Goal: Information Seeking & Learning: Learn about a topic

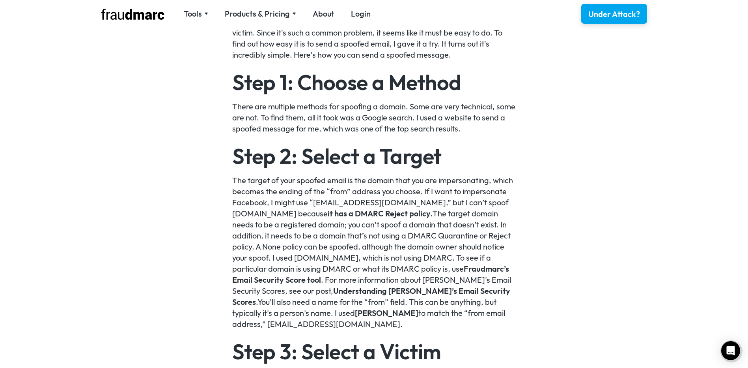
scroll to position [631, 0]
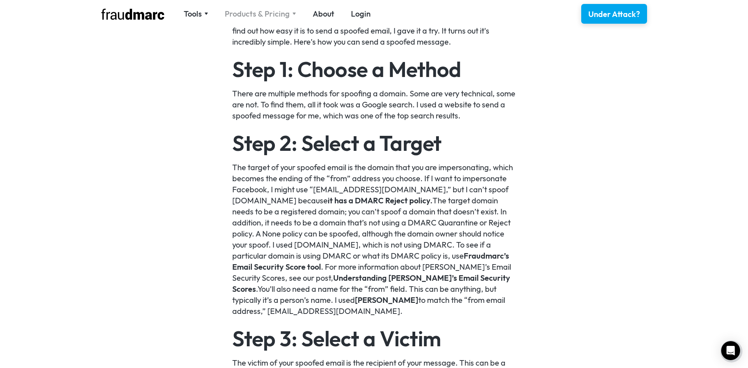
click at [286, 9] on div "Products & Pricing" at bounding box center [257, 13] width 65 height 11
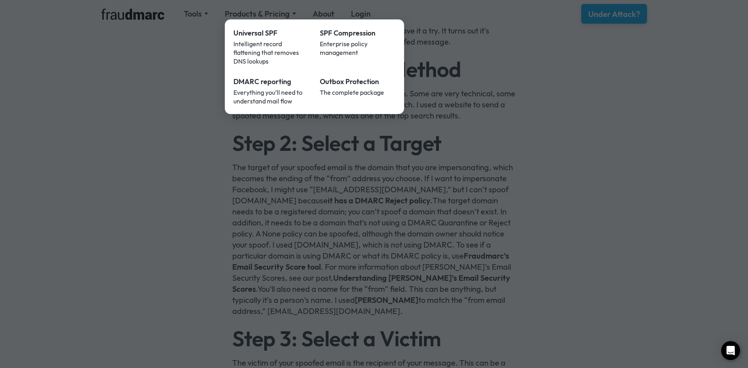
click at [195, 43] on div at bounding box center [374, 184] width 748 height 368
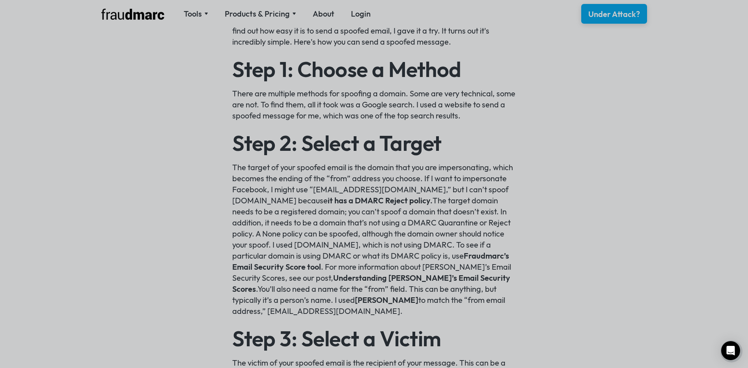
click at [199, 18] on nav "Tools SPF Record Check Inspect any domain's SPF record and learn how to fix it …" at bounding box center [276, 13] width 203 height 11
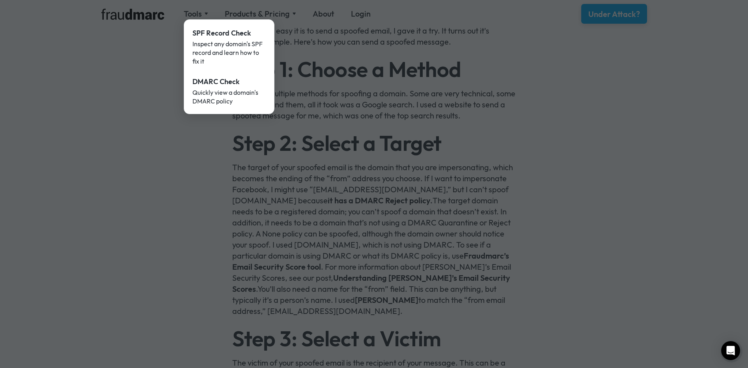
click at [212, 177] on div at bounding box center [374, 184] width 748 height 368
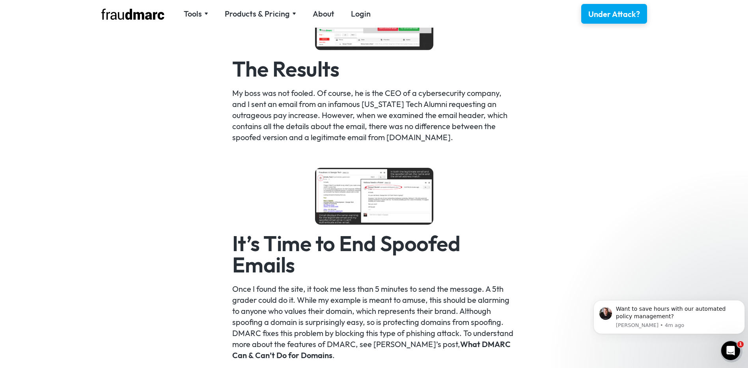
scroll to position [1380, 0]
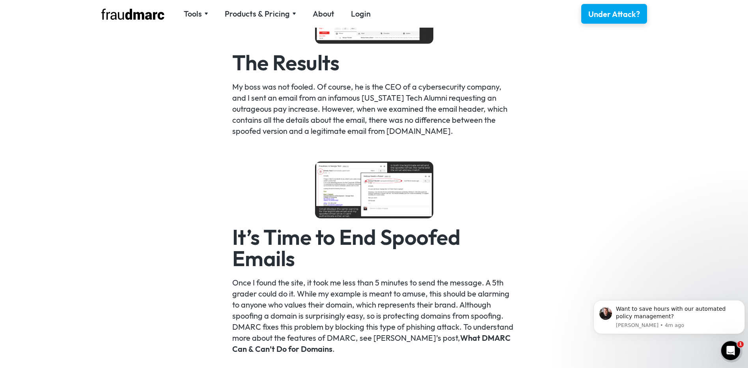
click at [397, 199] on img at bounding box center [374, 189] width 118 height 57
drag, startPoint x: 298, startPoint y: 138, endPoint x: 284, endPoint y: 132, distance: 14.7
drag, startPoint x: 284, startPoint y: 132, endPoint x: 269, endPoint y: 135, distance: 15.6
click at [269, 135] on p "My boss was not fooled. Of course, he is the CEO of a cybersecurity company, an…" at bounding box center [374, 108] width 284 height 55
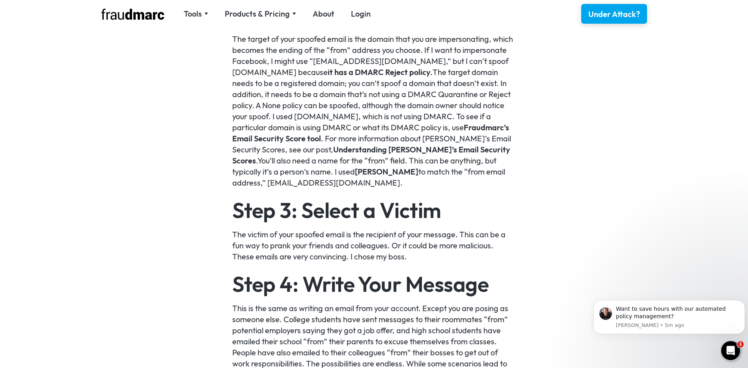
scroll to position [868, 0]
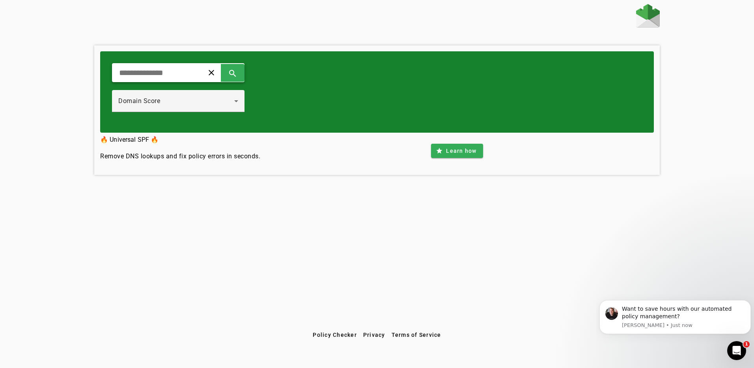
click at [191, 75] on input "text" at bounding box center [154, 72] width 73 height 9
type input "**********"
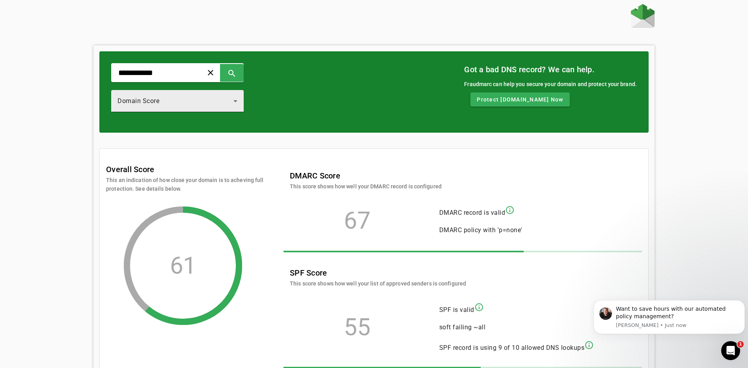
click at [237, 101] on icon at bounding box center [235, 101] width 4 height 2
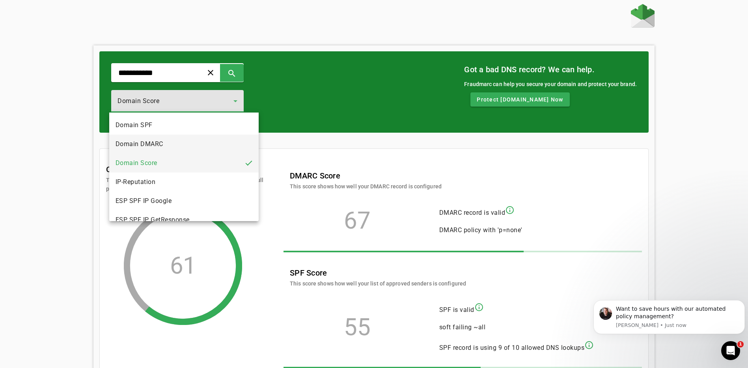
click at [199, 141] on mat-option "Domain DMARC" at bounding box center [183, 143] width 149 height 19
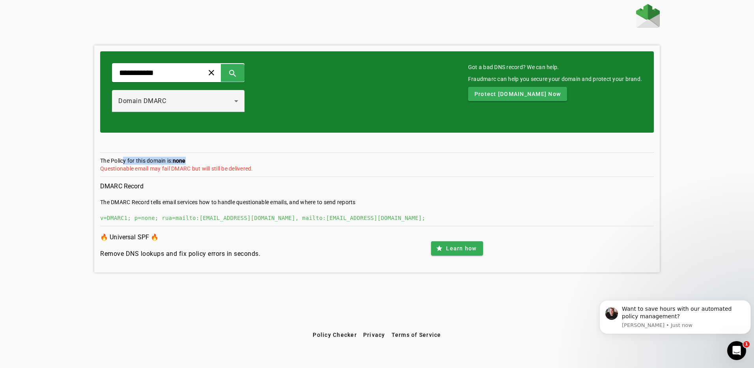
drag, startPoint x: 121, startPoint y: 161, endPoint x: 226, endPoint y: 162, distance: 104.1
click at [226, 162] on section "The Policy for this domain is: none Questionable email may fail DMARC but will …" at bounding box center [377, 167] width 554 height 20
drag, startPoint x: 226, startPoint y: 162, endPoint x: 213, endPoint y: 164, distance: 13.2
click at [213, 164] on section "The Policy for this domain is: none Questionable email may fail DMARC but will …" at bounding box center [377, 167] width 554 height 20
drag, startPoint x: 191, startPoint y: 219, endPoint x: 243, endPoint y: 218, distance: 52.5
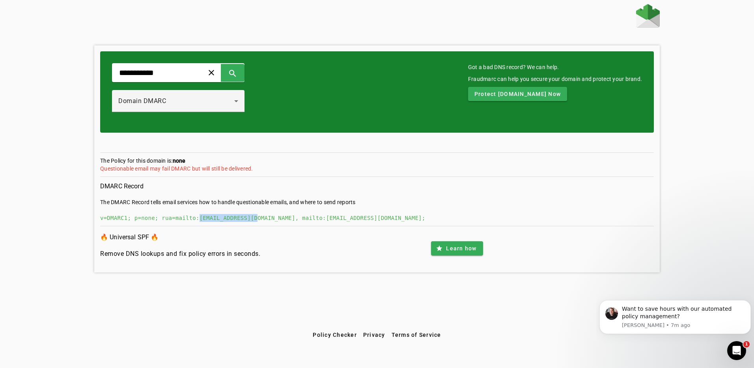
click at [243, 218] on div "v=DMARC1; p=none; rua=mailto:[EMAIL_ADDRESS][DOMAIN_NAME], mailto:[EMAIL_ADDRES…" at bounding box center [377, 218] width 554 height 8
copy div "[EMAIL_ADDRESS][DOMAIN_NAME]"
click at [232, 94] on div "Domain DMARC" at bounding box center [178, 101] width 120 height 22
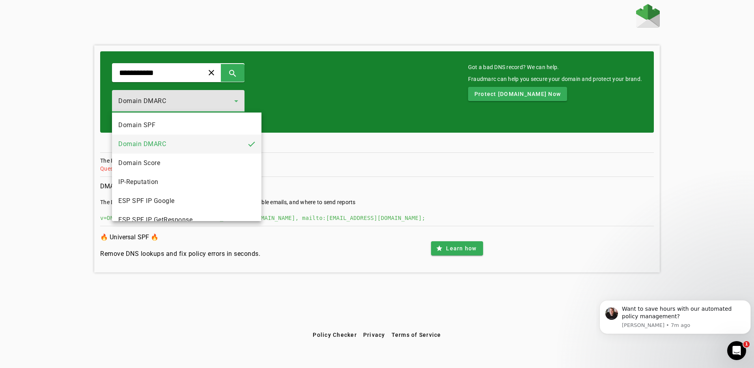
click at [222, 102] on div at bounding box center [377, 184] width 754 height 368
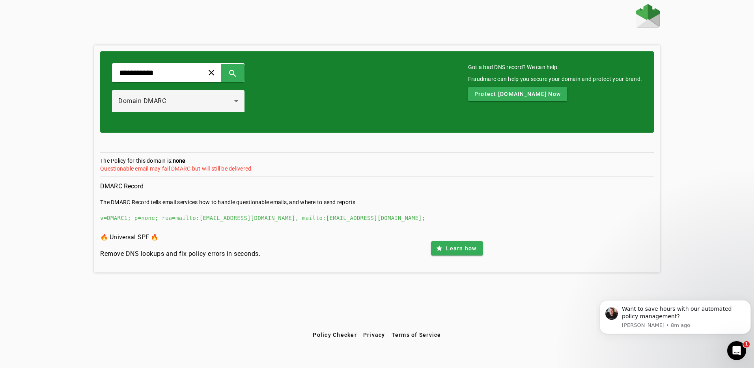
click at [470, 215] on div "v=DMARC1; p=none; rua=mailto:[EMAIL_ADDRESS][DOMAIN_NAME], mailto:[EMAIL_ADDRES…" at bounding box center [377, 218] width 554 height 8
drag, startPoint x: 334, startPoint y: 218, endPoint x: 304, endPoint y: 220, distance: 30.0
click at [304, 220] on div "v=DMARC1; p=none; rua=mailto:[EMAIL_ADDRESS][DOMAIN_NAME], mailto:[EMAIL_ADDRES…" at bounding box center [377, 218] width 554 height 8
copy div "[DOMAIN_NAME]"
click at [267, 211] on section "DMARC Record The DMARC Record tells email services how to handle questionable e…" at bounding box center [377, 203] width 554 height 45
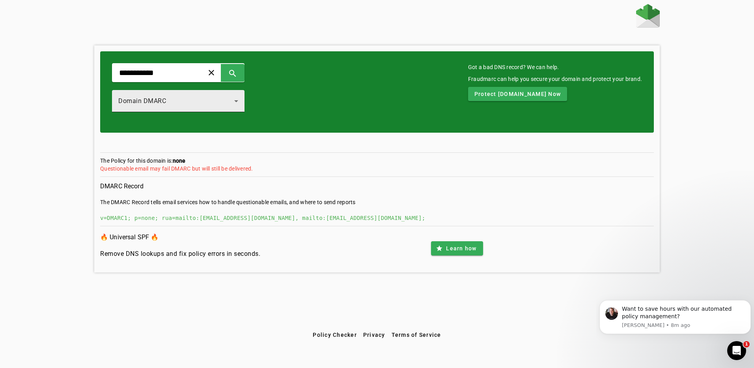
click at [234, 100] on div "Domain DMARC" at bounding box center [176, 100] width 116 height 9
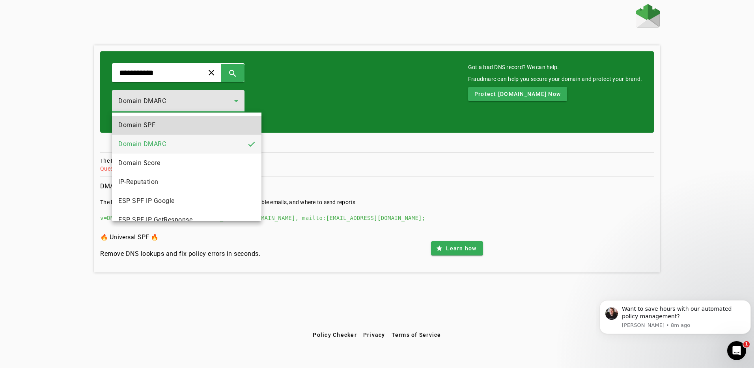
click at [211, 123] on mat-option "Domain SPF" at bounding box center [186, 125] width 149 height 19
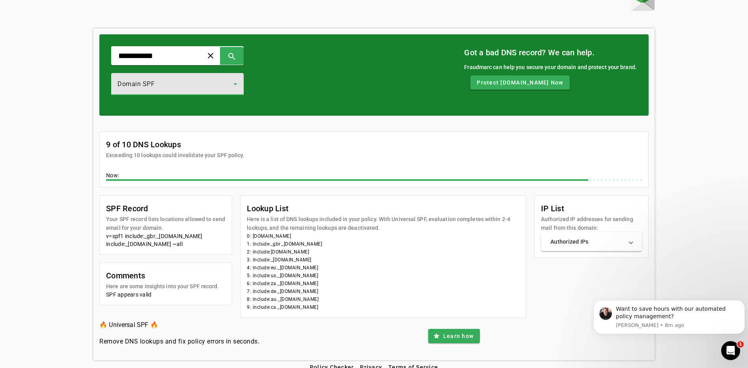
scroll to position [26, 0]
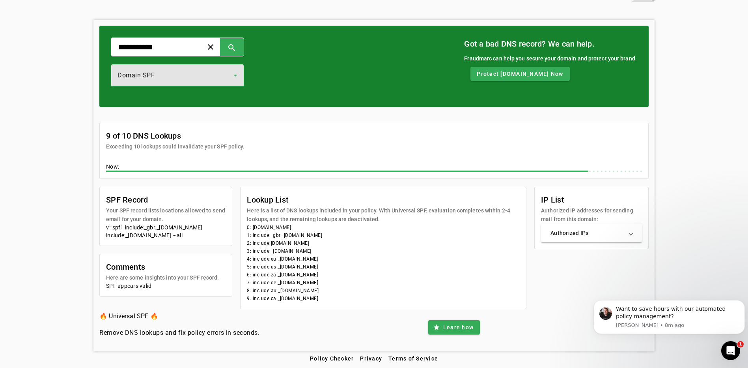
click at [580, 222] on mat-card-subtitle "Authorized IP addresses for sending mail from this domain:" at bounding box center [591, 214] width 101 height 17
click at [581, 231] on mat-panel-title "Authorized IPs" at bounding box center [586, 233] width 73 height 8
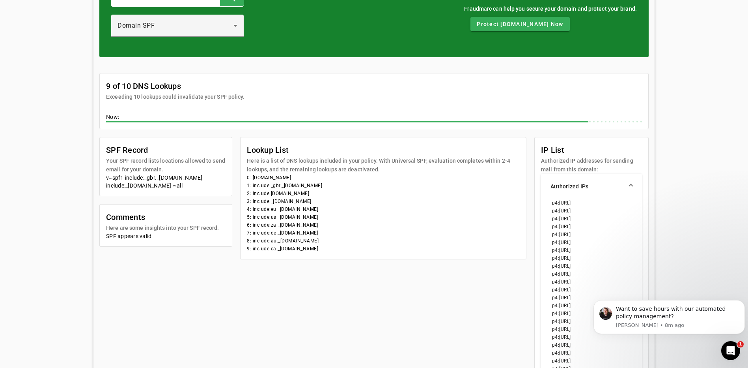
scroll to position [89, 0]
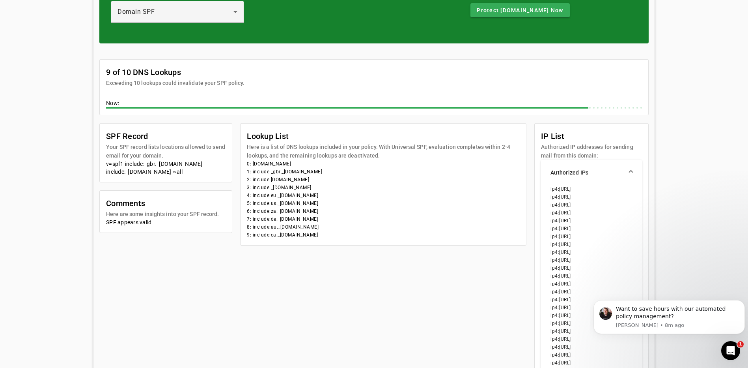
click at [606, 170] on mat-panel-title "Authorized IPs" at bounding box center [586, 172] width 73 height 8
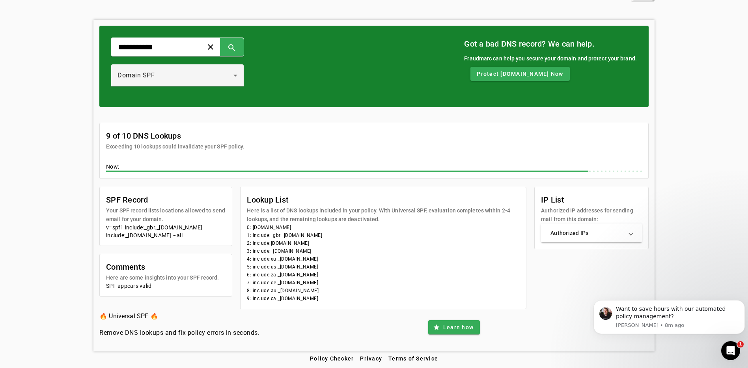
scroll to position [26, 0]
click at [187, 86] on div "Domain SPF" at bounding box center [178, 75] width 120 height 22
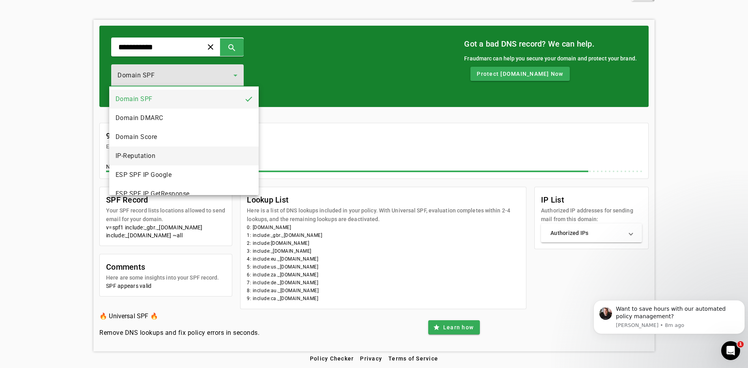
drag, startPoint x: 208, startPoint y: 138, endPoint x: 200, endPoint y: 151, distance: 15.6
click at [200, 151] on div "Domain SPF Domain DMARC Domain Score IP-Reputation ESP SPF IP Google ESP SPF IP…" at bounding box center [183, 140] width 149 height 108
click at [200, 151] on mat-option "IP-Reputation" at bounding box center [183, 155] width 149 height 19
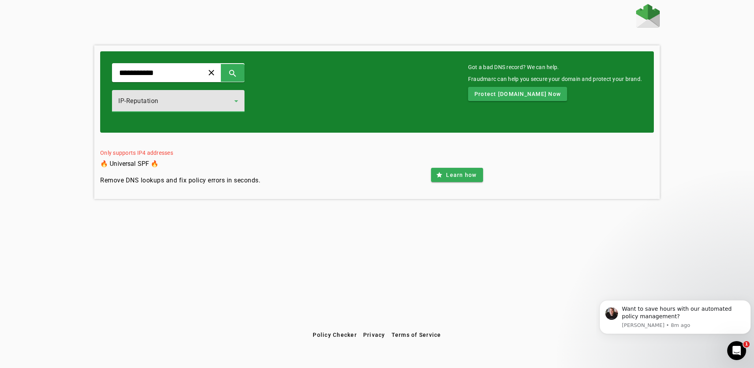
click at [195, 105] on div "IP-Reputation" at bounding box center [176, 100] width 116 height 9
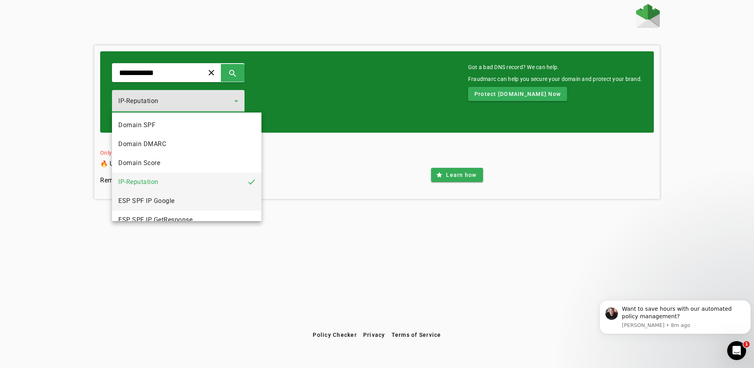
click at [194, 199] on mat-option "ESP SPF IP Google" at bounding box center [186, 200] width 149 height 19
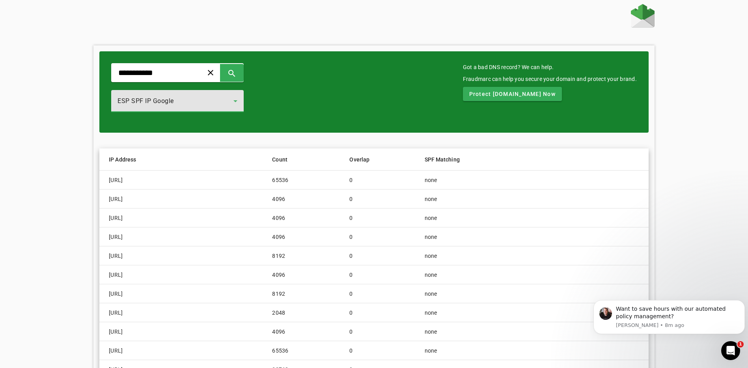
click at [178, 102] on div "ESP SPF IP Google" at bounding box center [176, 100] width 116 height 9
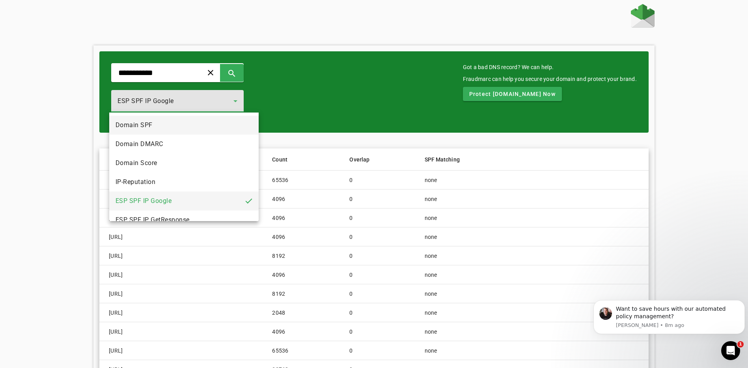
click at [172, 122] on mat-option "Domain SPF" at bounding box center [183, 125] width 149 height 19
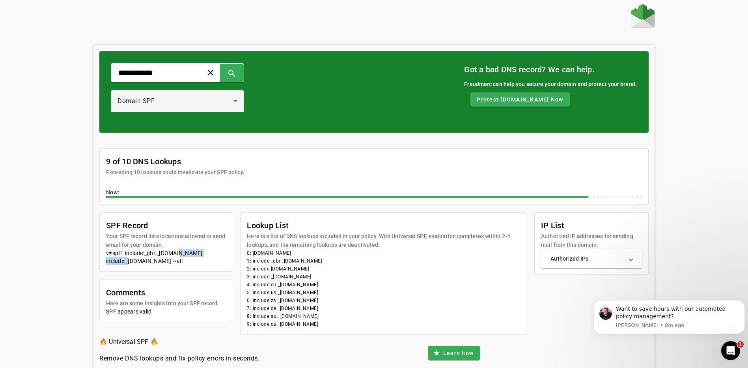
drag, startPoint x: 169, startPoint y: 251, endPoint x: 216, endPoint y: 251, distance: 46.9
click at [216, 251] on div "v=spf1 include:_gbr._spf.highqsolutions.com include:_netblocks.mimecast.com ~all" at bounding box center [165, 257] width 119 height 16
drag, startPoint x: 216, startPoint y: 251, endPoint x: 221, endPoint y: 251, distance: 4.7
click at [221, 251] on div "v=spf1 include:_gbr._spf.highqsolutions.com include:_netblocks.mimecast.com ~all" at bounding box center [165, 257] width 119 height 16
click at [222, 254] on div "v=spf1 include:_gbr._spf.highqsolutions.com include:_netblocks.mimecast.com ~all" at bounding box center [165, 257] width 119 height 16
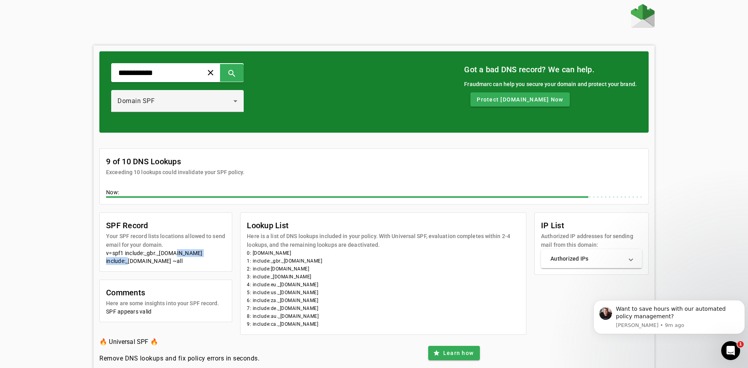
drag, startPoint x: 222, startPoint y: 254, endPoint x: 166, endPoint y: 252, distance: 55.3
click at [166, 252] on div "v=spf1 include:_gbr._spf.highqsolutions.com include:_netblocks.mimecast.com ~all" at bounding box center [165, 257] width 119 height 16
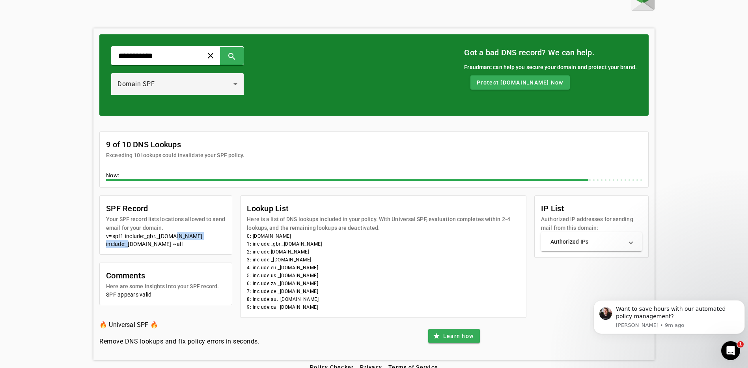
scroll to position [26, 0]
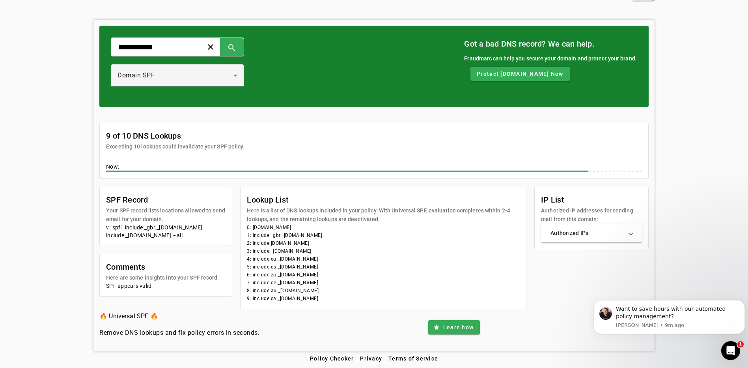
click at [142, 292] on mat-card-content "SPF appears valid" at bounding box center [166, 289] width 132 height 14
click at [625, 304] on div "Want to save hours with our automated policy management? Keith • 9m ago" at bounding box center [668, 317] width 151 height 34
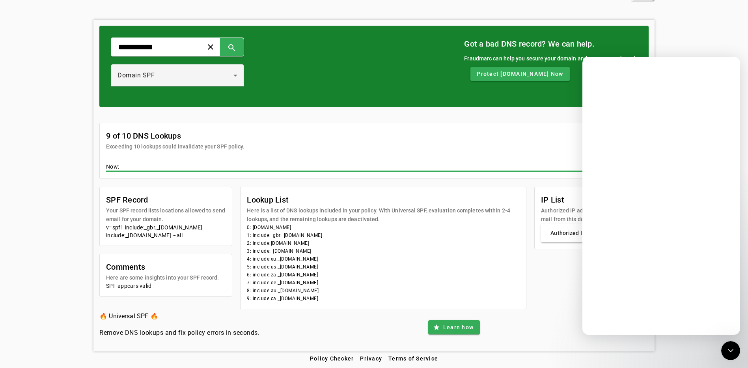
scroll to position [0, 0]
